Goal: Navigation & Orientation: Find specific page/section

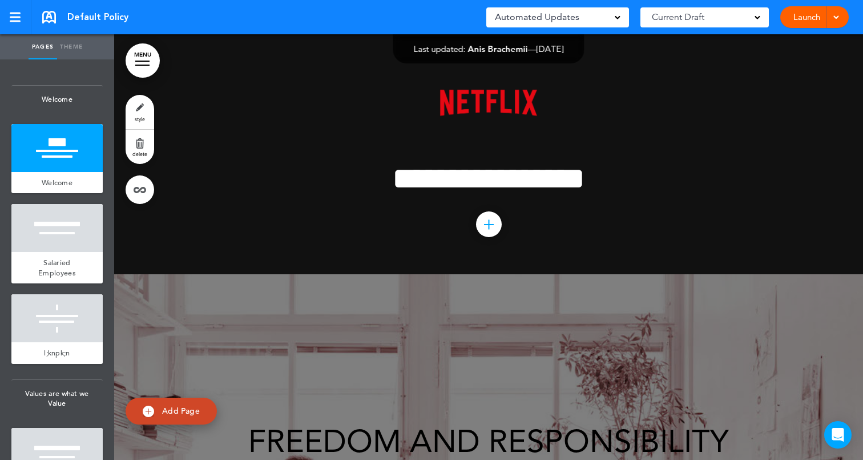
click at [756, 17] on span at bounding box center [758, 17] width 6 height 6
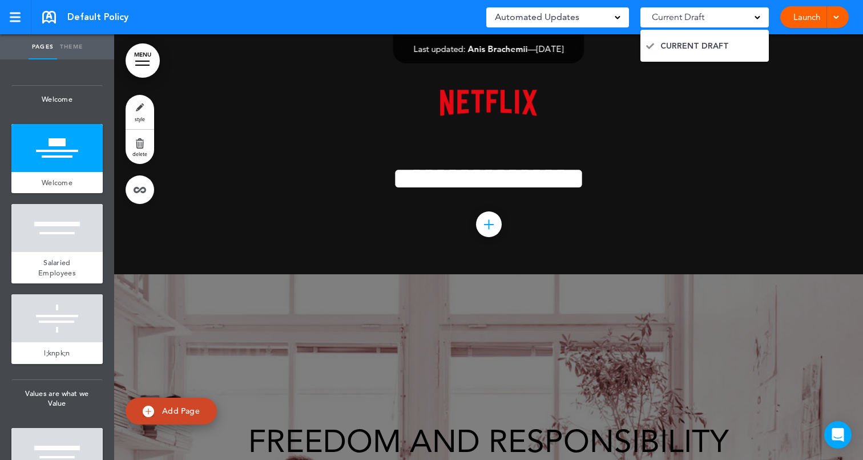
click at [756, 17] on span at bounding box center [758, 17] width 6 height 6
